Goal: Information Seeking & Learning: Learn about a topic

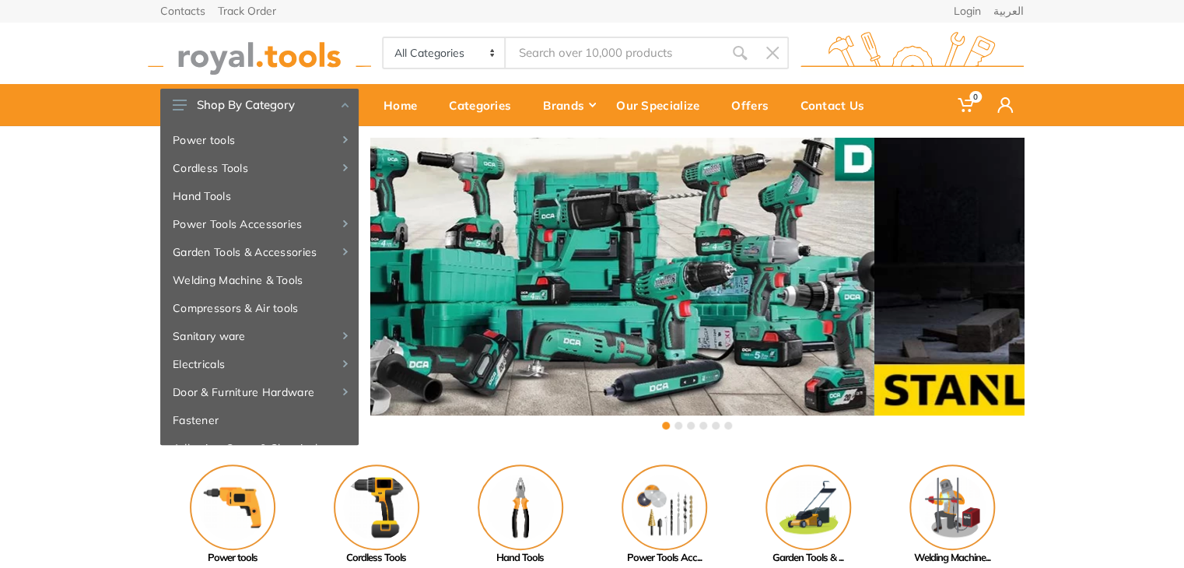
drag, startPoint x: 787, startPoint y: 305, endPoint x: 424, endPoint y: 292, distance: 363.5
click at [436, 296] on div at bounding box center [547, 291] width 653 height 307
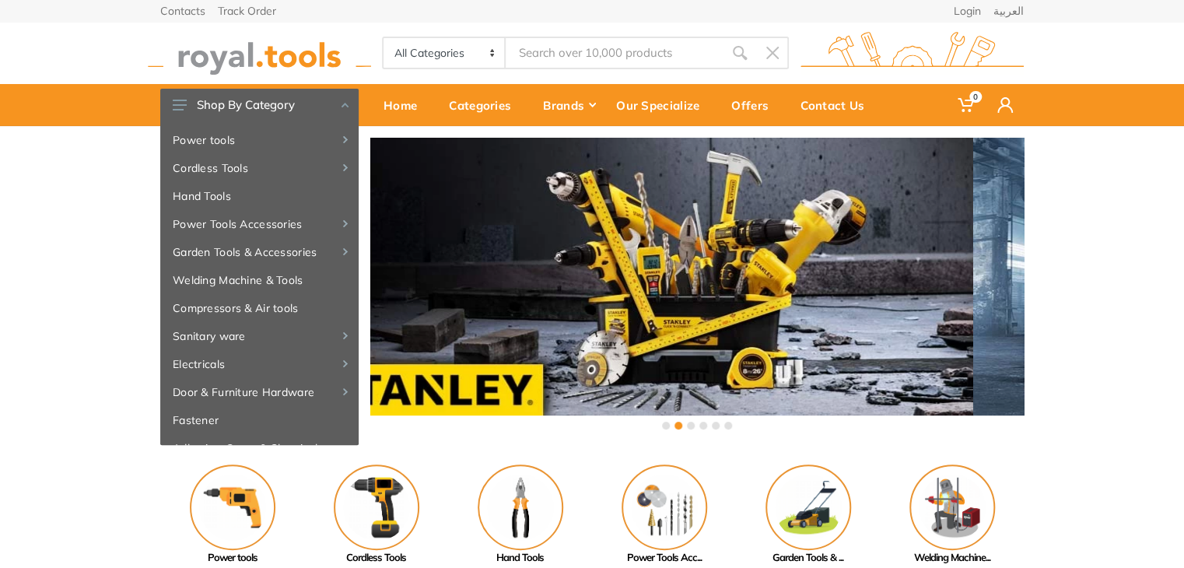
drag, startPoint x: 792, startPoint y: 287, endPoint x: 546, endPoint y: 281, distance: 245.9
click at [575, 284] on div at bounding box center [646, 291] width 653 height 307
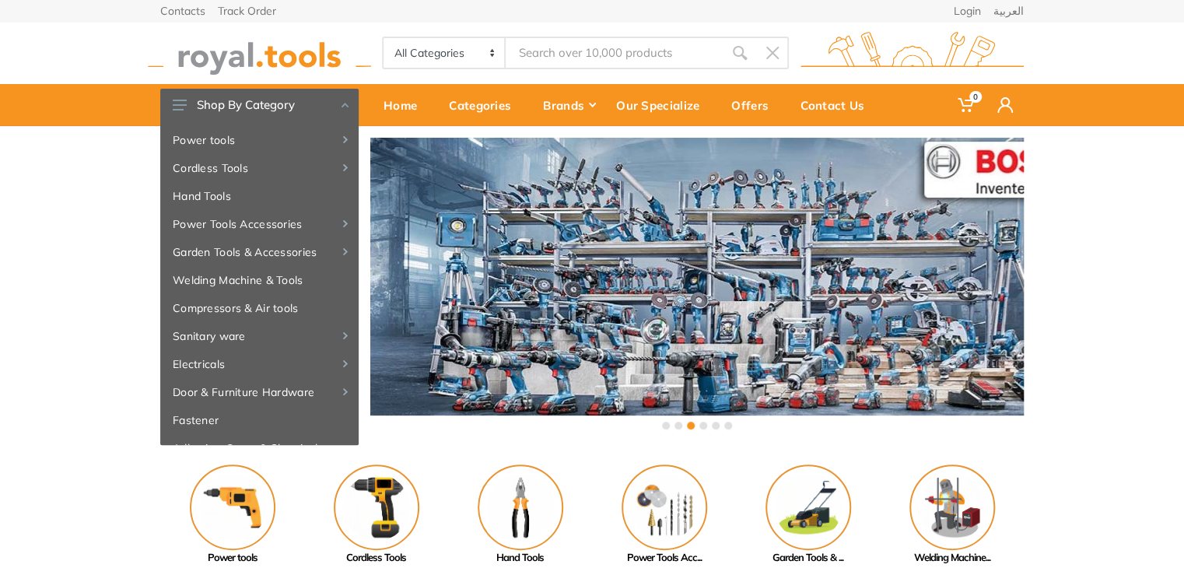
drag, startPoint x: 771, startPoint y: 275, endPoint x: 550, endPoint y: 275, distance: 220.9
click at [611, 285] on div at bounding box center [696, 291] width 653 height 307
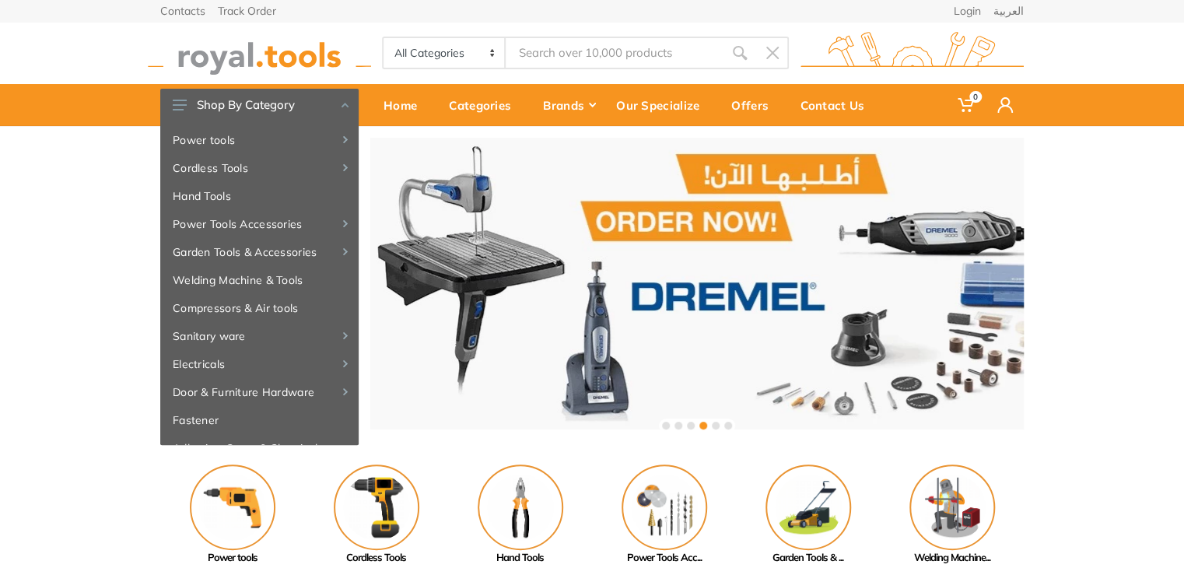
click at [636, 271] on div at bounding box center [696, 291] width 653 height 307
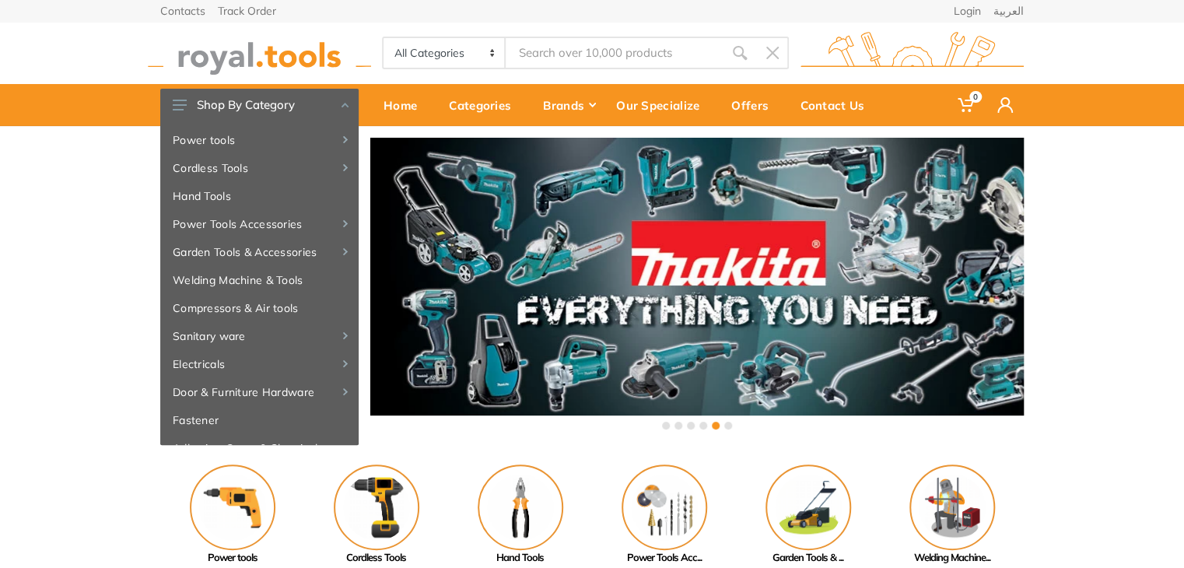
drag, startPoint x: 608, startPoint y: 260, endPoint x: 942, endPoint y: 287, distance: 334.8
click at [893, 284] on div at bounding box center [696, 291] width 653 height 307
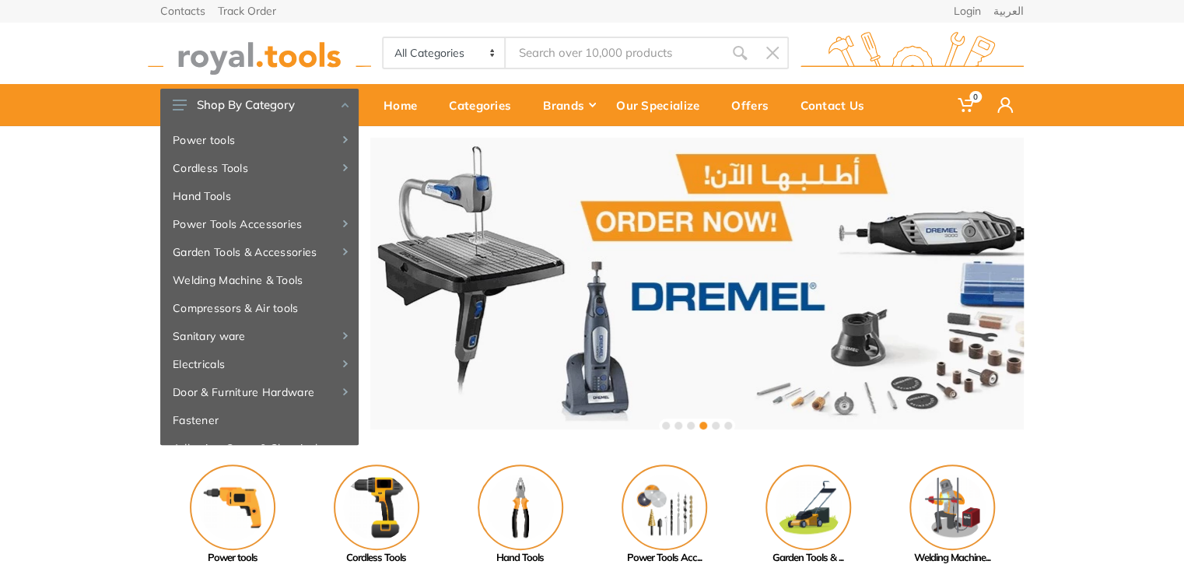
click at [771, 268] on div at bounding box center [696, 291] width 653 height 307
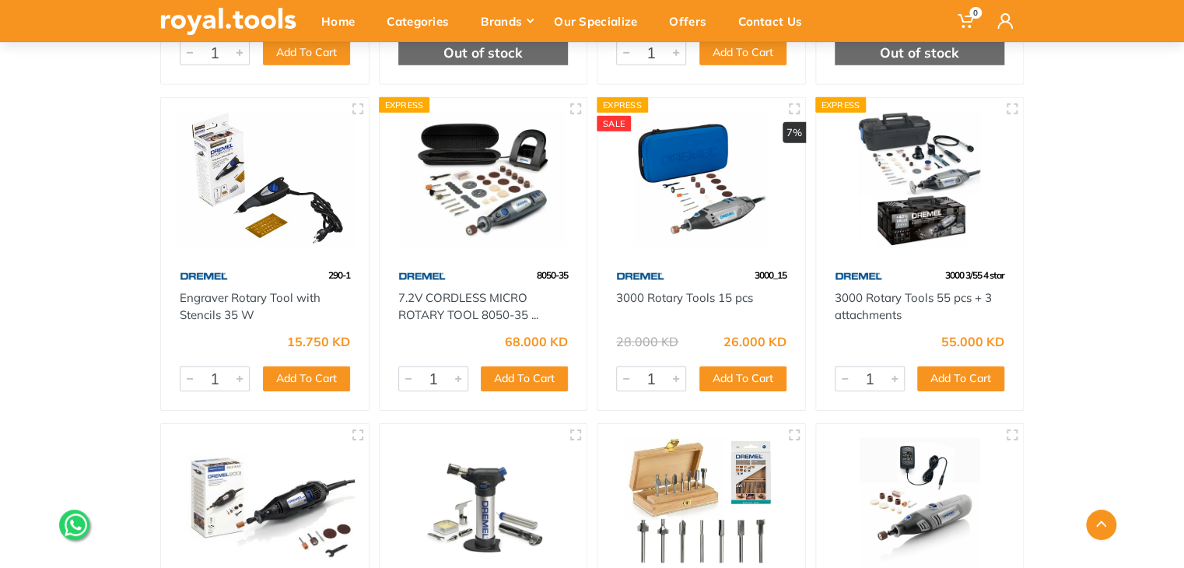
scroll to position [2178, 0]
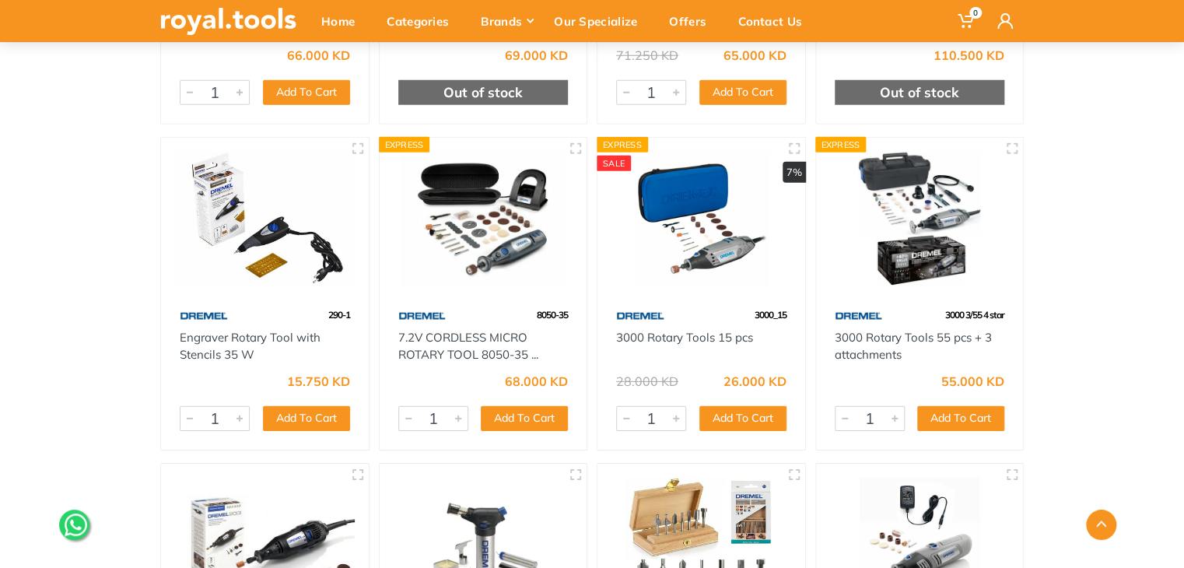
click at [266, 205] on img at bounding box center [265, 219] width 180 height 135
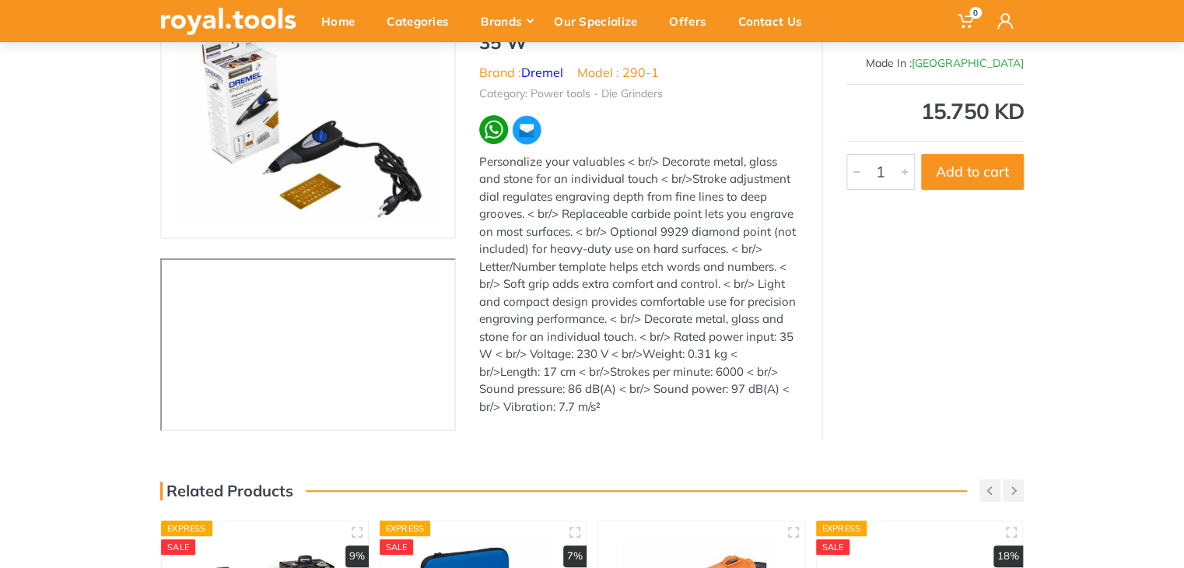
scroll to position [156, 0]
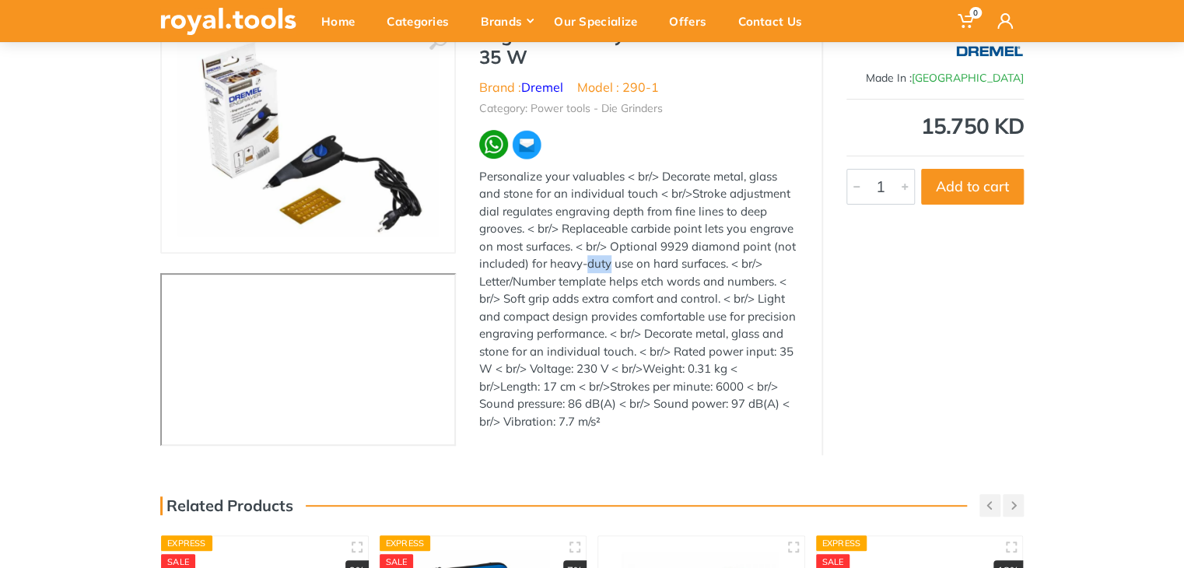
drag, startPoint x: 660, startPoint y: 247, endPoint x: 685, endPoint y: 248, distance: 24.9
click at [685, 248] on div "Personalize your valuables < br/> Decorate metal, glass and stone for an indivi…" at bounding box center [638, 299] width 319 height 263
copy div "9929"
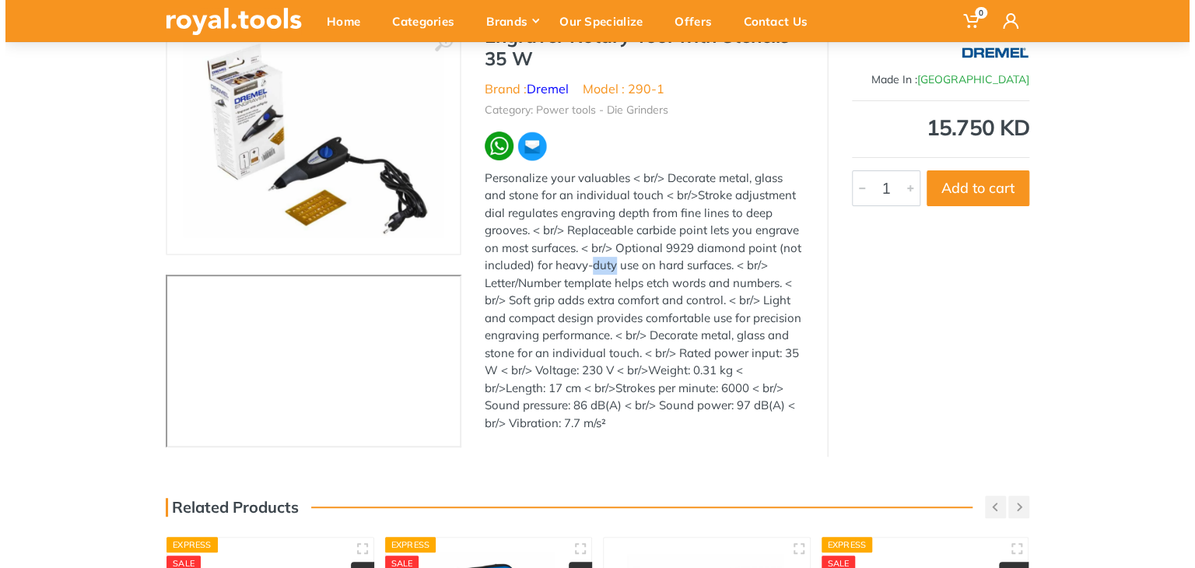
scroll to position [0, 0]
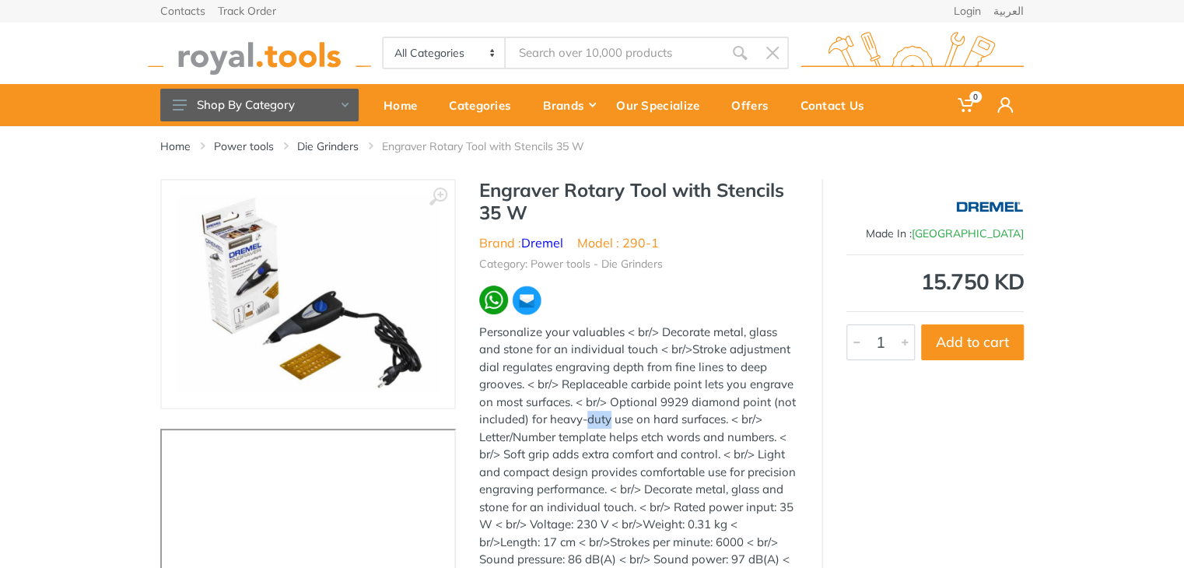
click at [433, 30] on div "All Categories Power tools Cordless Tools Hand Tools Power Tools Accessories Sa…" at bounding box center [592, 53] width 887 height 62
type input "9929"
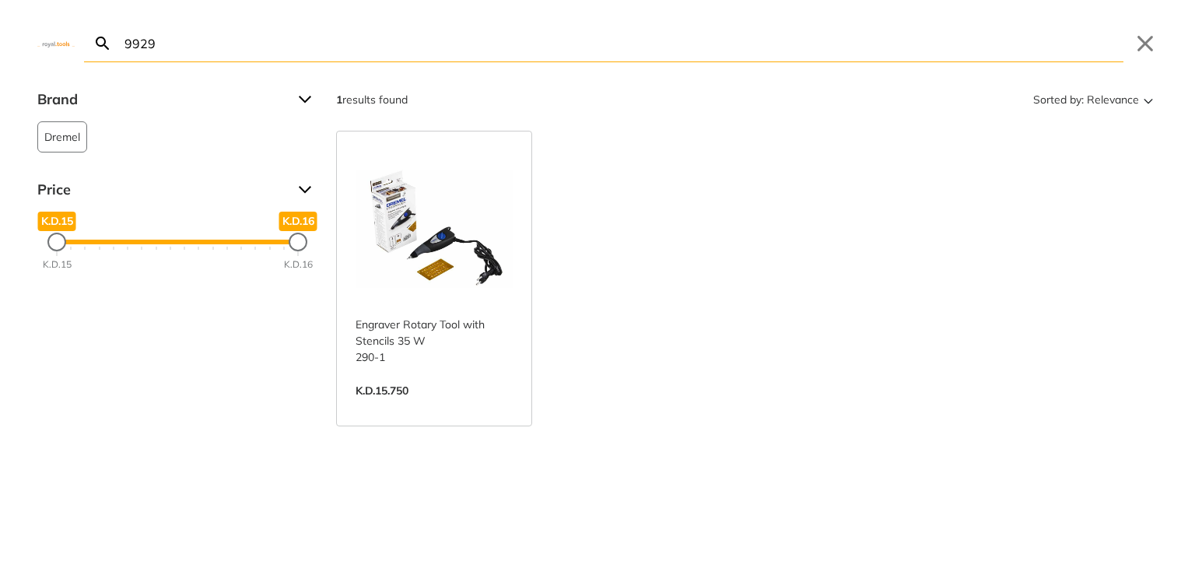
type input "9929"
click at [425, 407] on link "View more →" at bounding box center [434, 407] width 157 height 0
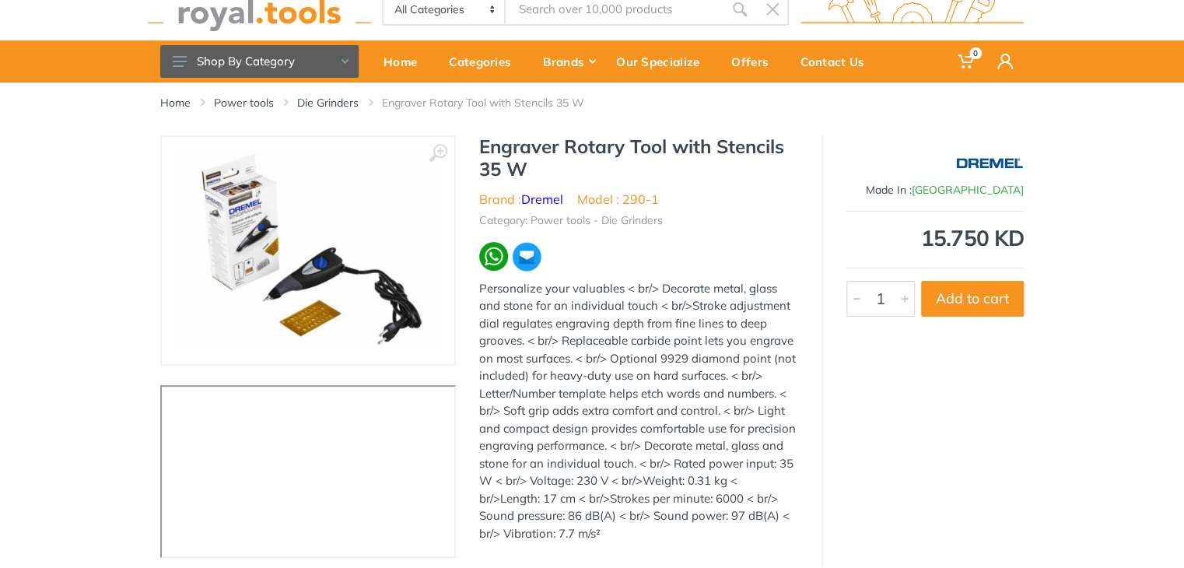
scroll to position [78, 0]
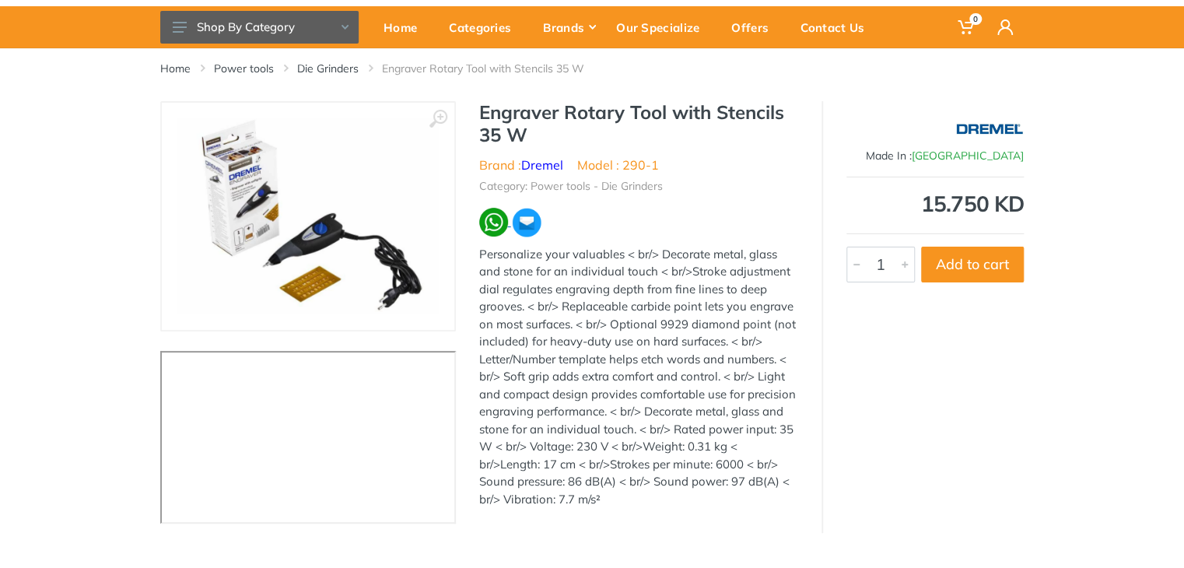
click at [485, 226] on img at bounding box center [493, 222] width 29 height 29
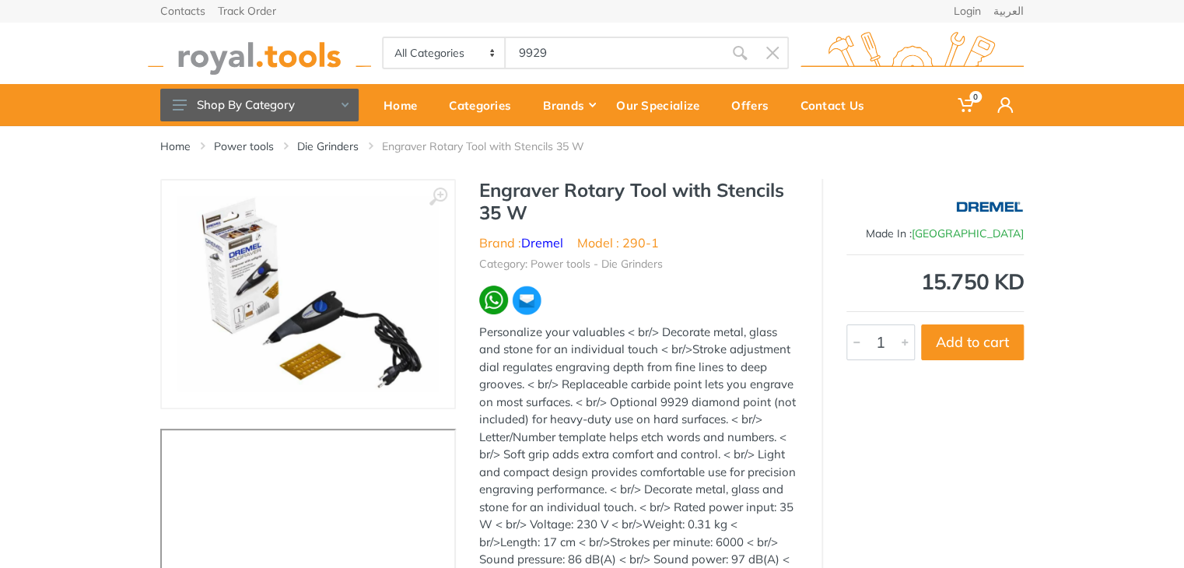
click at [481, 444] on div "Personalize your valuables < br/> Decorate metal, glass and stone for an indivi…" at bounding box center [638, 455] width 319 height 263
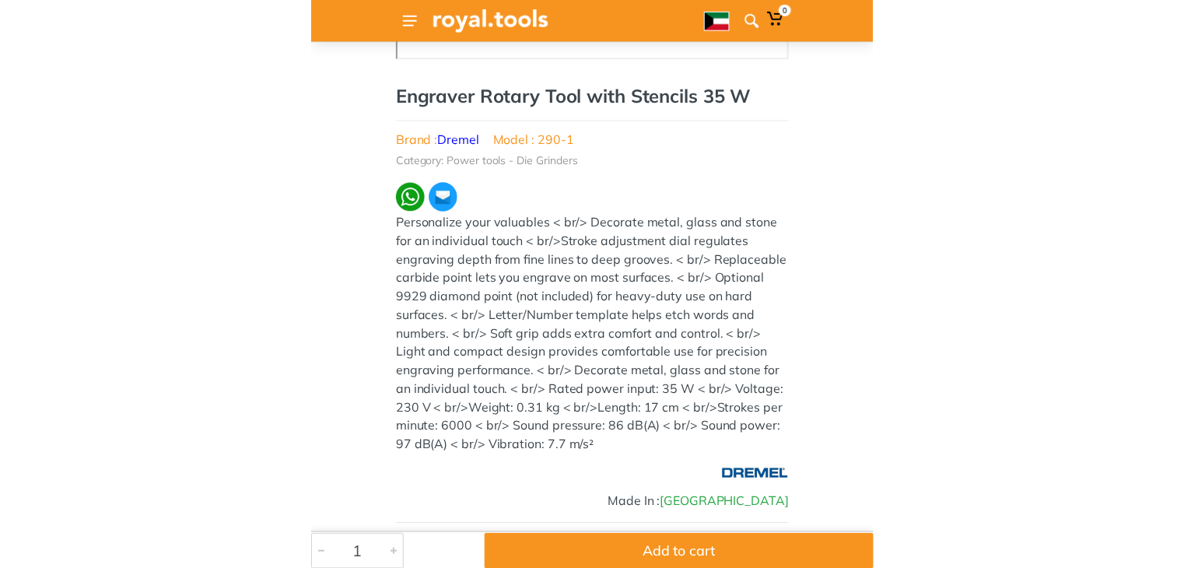
scroll to position [545, 0]
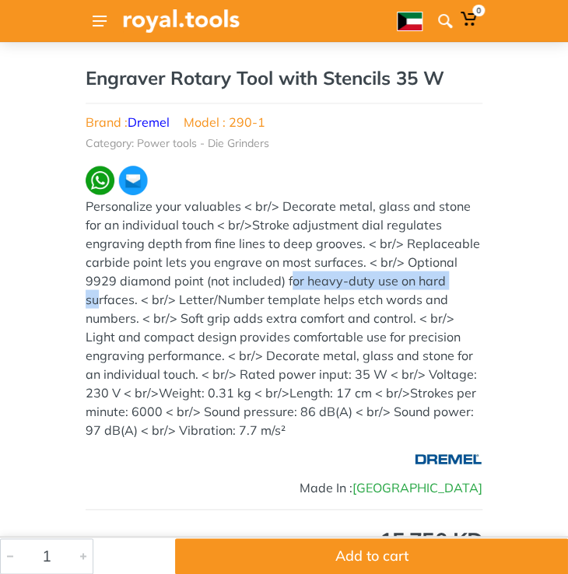
drag, startPoint x: 358, startPoint y: 259, endPoint x: 171, endPoint y: 283, distance: 188.3
click at [171, 283] on div "Personalize your valuables < br/> Decorate metal, glass and stone for an indivi…" at bounding box center [284, 317] width 397 height 243
copy div "Optional 9929 diamond point"
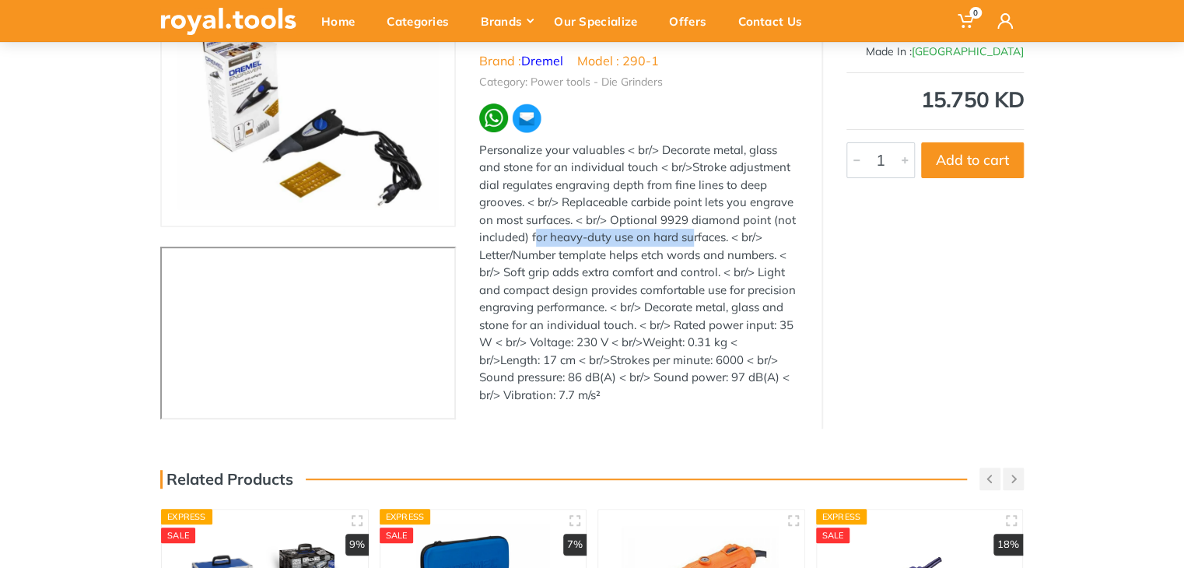
scroll to position [156, 0]
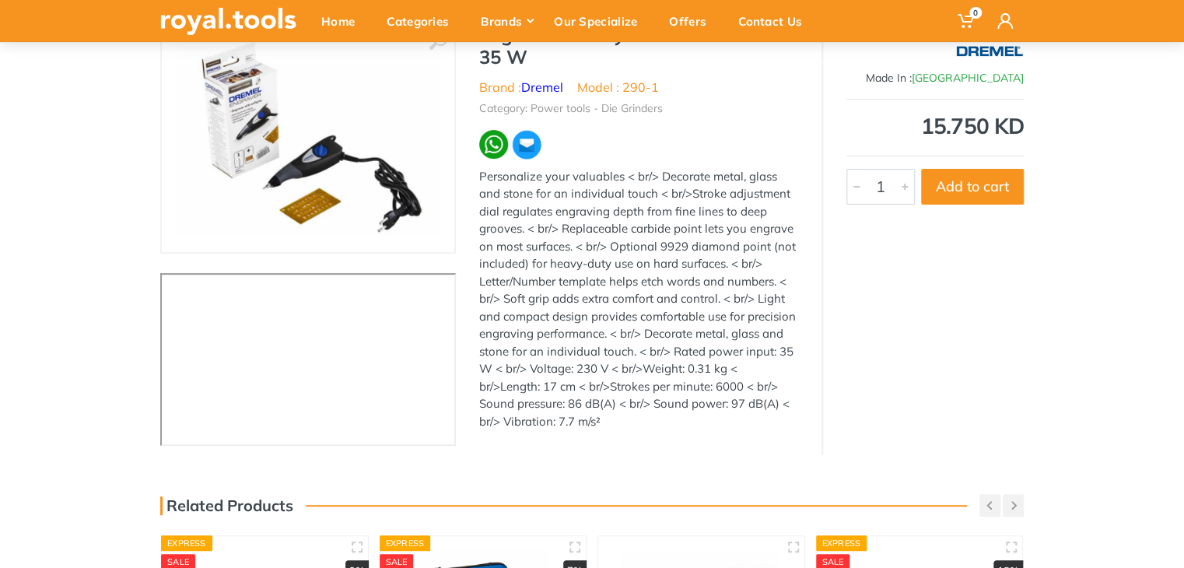
click at [663, 338] on div "Personalize your valuables < br/> Decorate metal, glass and stone for an indivi…" at bounding box center [638, 299] width 319 height 263
drag, startPoint x: 612, startPoint y: 248, endPoint x: 772, endPoint y: 247, distance: 159.5
click at [772, 247] on div "Personalize your valuables < br/> Decorate metal, glass and stone for an indivi…" at bounding box center [638, 299] width 319 height 263
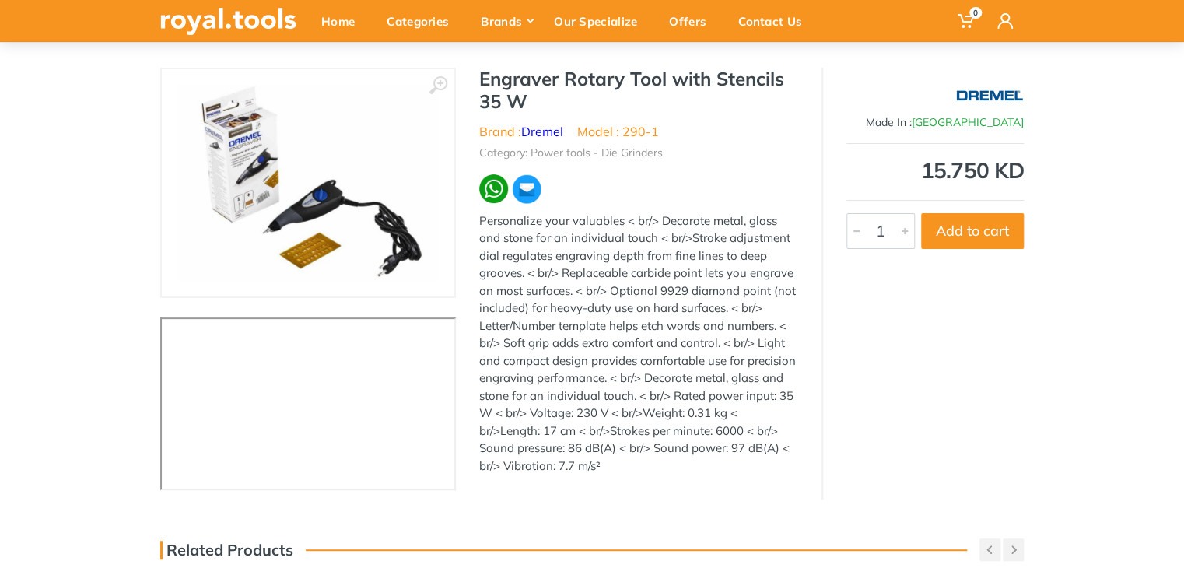
click at [610, 208] on div "Engraver Rotary Tool with Stencils 35 W Brand : Dremel Model : 290-1 Category: …" at bounding box center [639, 276] width 366 height 416
